Goal: Task Accomplishment & Management: Manage account settings

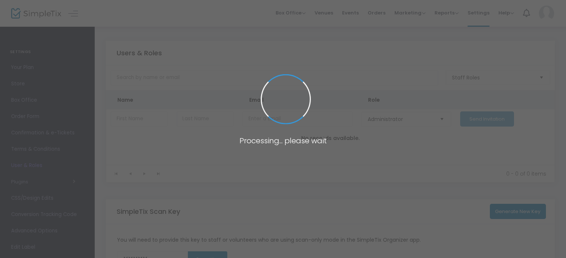
type input "3RTBN"
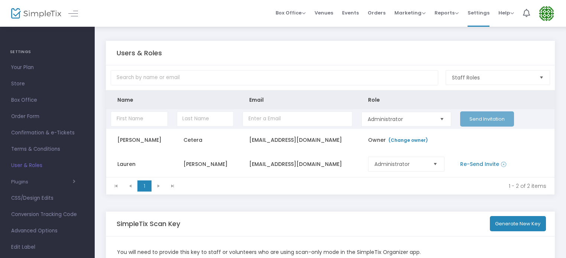
click at [148, 118] on input "Data table" at bounding box center [139, 118] width 57 height 15
type input "Arda"
click at [211, 120] on input "Data table" at bounding box center [205, 118] width 57 height 15
type input "n"
type input "Ungun"
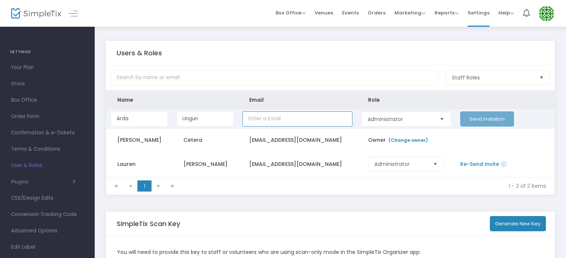
click at [256, 120] on input "Data table" at bounding box center [298, 118] width 110 height 15
paste input "arda@ungun.me"
type input "arda@ungun.me"
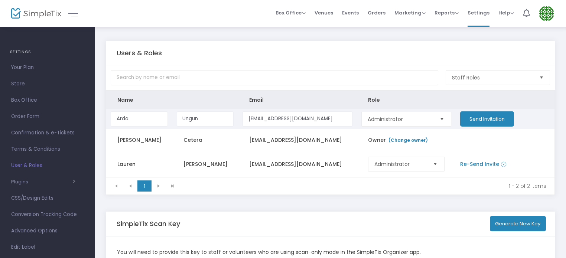
click at [486, 116] on button "Send Invitation" at bounding box center [487, 118] width 54 height 15
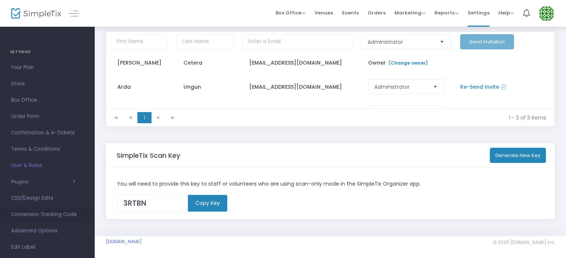
scroll to position [46, 0]
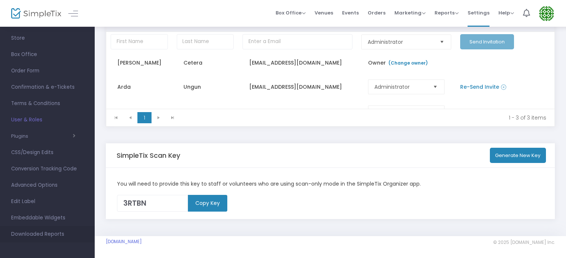
click at [32, 234] on span "Downloaded Reports" at bounding box center [47, 235] width 72 height 10
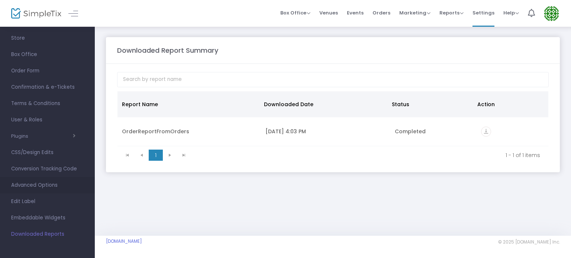
click at [28, 184] on span "Advanced Options" at bounding box center [47, 186] width 72 height 10
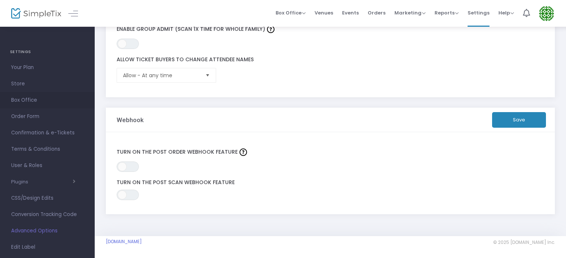
click at [21, 96] on span "Box Office" at bounding box center [47, 100] width 72 height 10
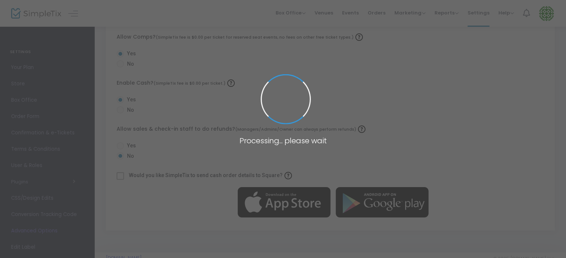
radio input "false"
radio input "true"
radio input "false"
radio input "true"
radio input "false"
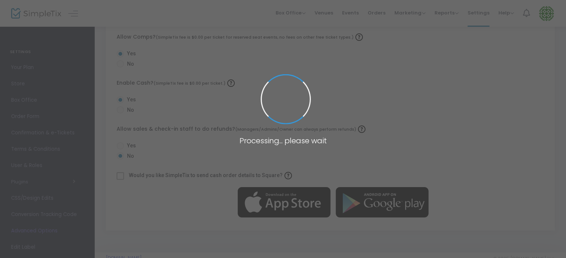
radio input "true"
radio input "false"
radio input "true"
radio input "false"
radio input "true"
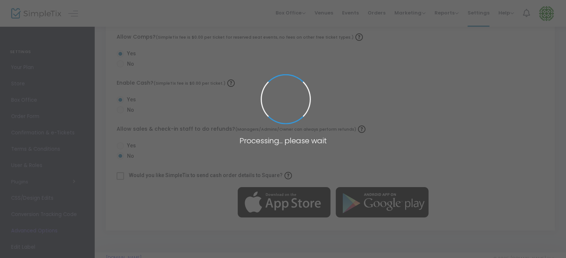
radio input "true"
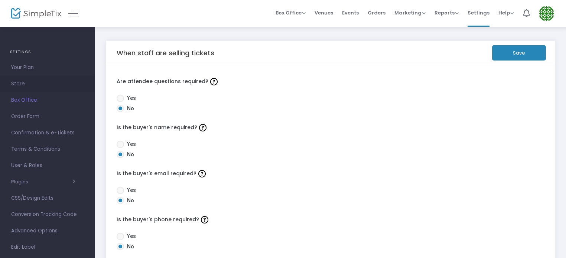
click at [22, 82] on span "Store" at bounding box center [47, 84] width 72 height 10
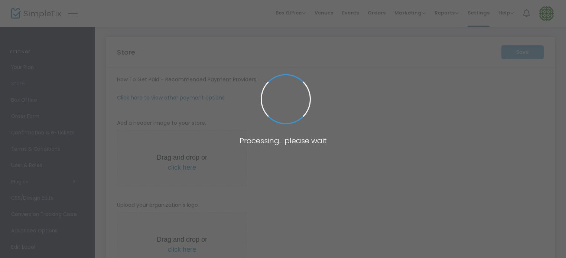
type input "https://AlchemicalNurseryProject"
type input "frcetera@alchemicalnursery.org"
type input "New York Cooperative Network, sponsored by The Alchemical Nursery Project, Inc."
type input "+1 315-308-1372"
type input "newyorkcooperative@gmail.com"
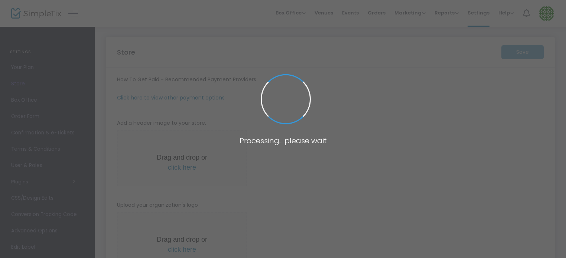
type input "www.facebook.com/NYCooperativeNetwork"
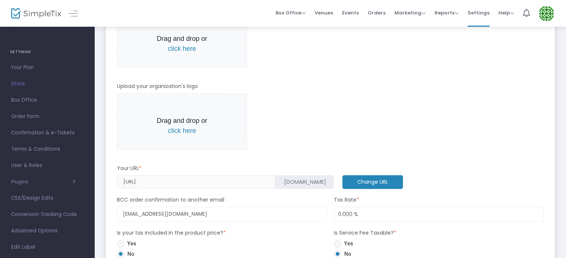
scroll to position [108, 0]
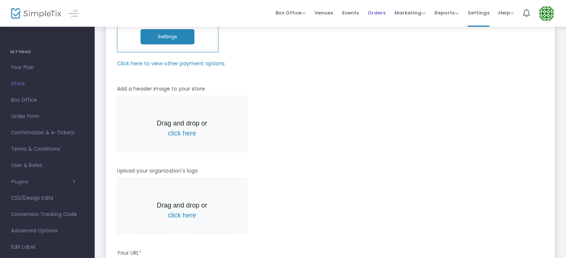
click at [375, 12] on span "Orders" at bounding box center [377, 12] width 18 height 19
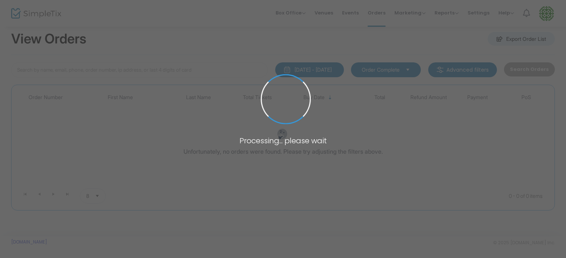
scroll to position [1, 0]
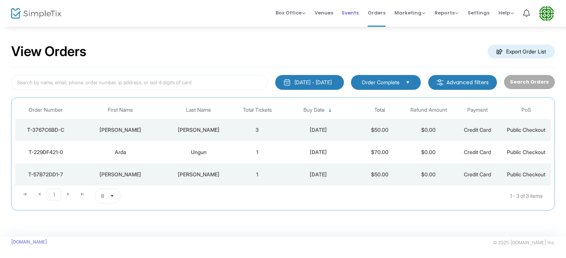
click at [354, 12] on span "Events" at bounding box center [350, 12] width 17 height 19
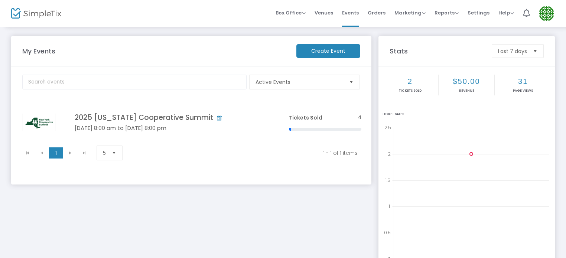
click at [148, 123] on td "2025 New York Cooperative Summit Oct 04 8:00 am to Oct 04 8:00 pm Click here to…" at bounding box center [170, 123] width 227 height 40
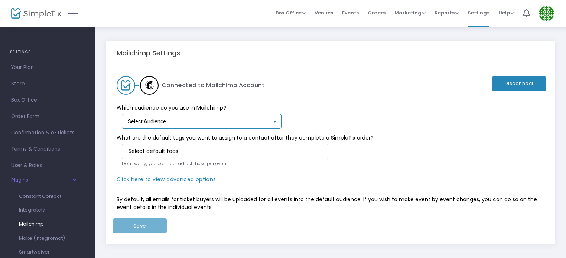
click at [275, 121] on div at bounding box center [275, 122] width 4 height 2
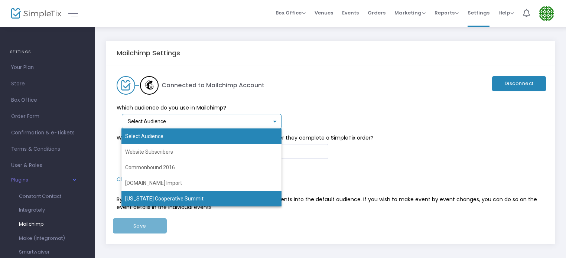
click at [183, 196] on span "New York Cooperative Summit" at bounding box center [201, 199] width 153 height 16
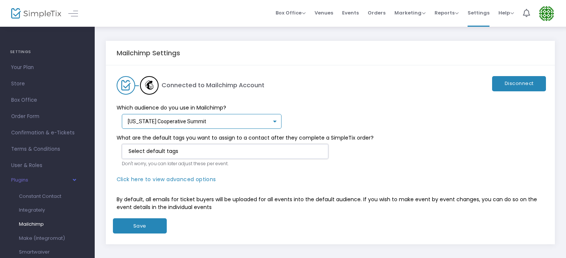
click at [235, 152] on input "NO DATA FOUND" at bounding box center [227, 151] width 196 height 8
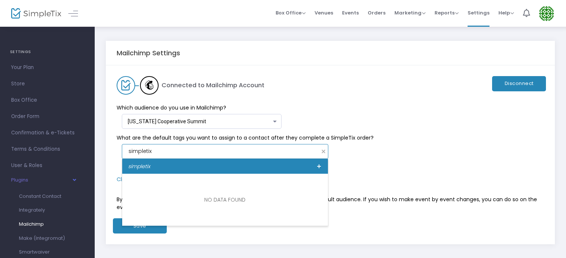
click at [313, 166] on div "simpletix" at bounding box center [225, 166] width 206 height 15
type input "simpletix"
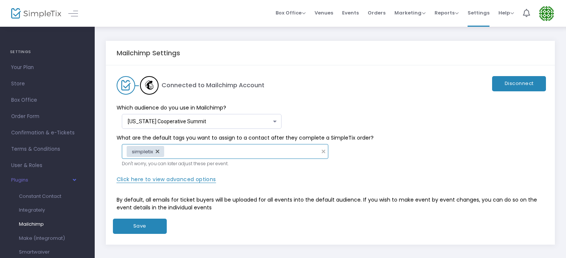
click at [193, 179] on span "Click here to view advanced options" at bounding box center [167, 179] width 100 height 7
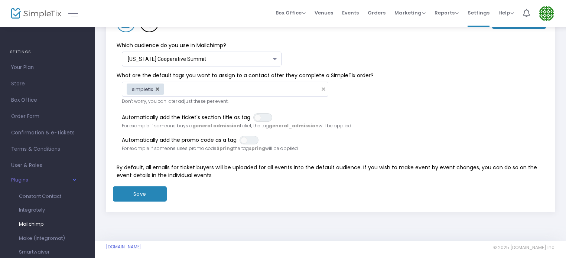
scroll to position [68, 0]
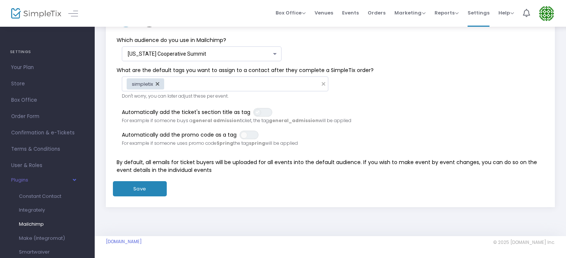
click at [257, 110] on span at bounding box center [257, 112] width 7 height 7
click at [247, 134] on span at bounding box center [244, 135] width 7 height 7
click at [150, 189] on button "Save" at bounding box center [140, 188] width 54 height 15
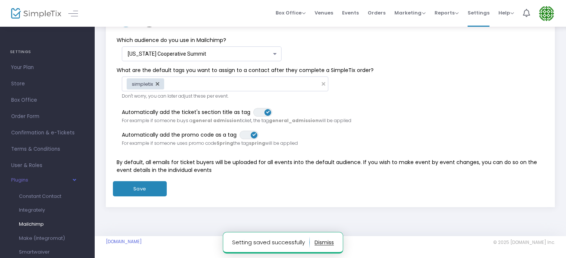
click at [321, 243] on button "button" at bounding box center [324, 243] width 19 height 12
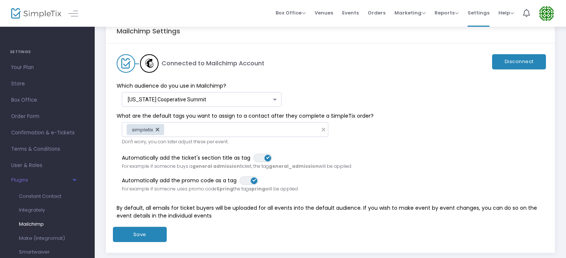
scroll to position [0, 0]
